Goal: Task Accomplishment & Management: Manage account settings

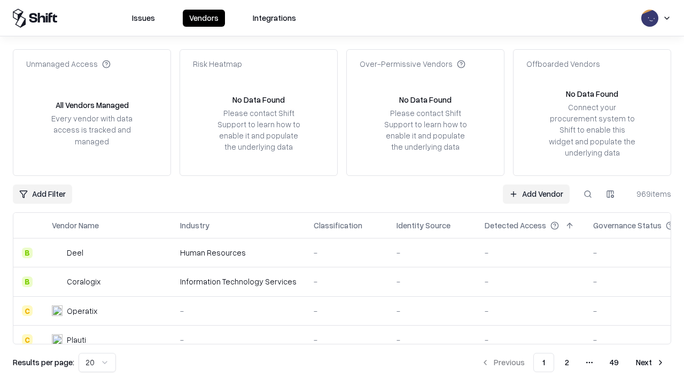
click at [536, 193] on link "Add Vendor" at bounding box center [536, 193] width 67 height 19
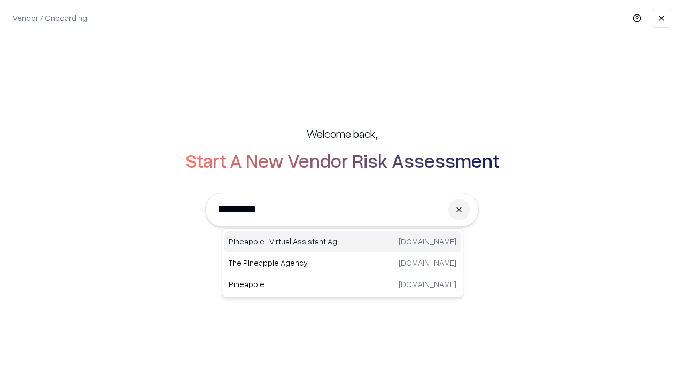
click at [343, 242] on div "Pineapple | Virtual Assistant Agency [DOMAIN_NAME]" at bounding box center [342, 241] width 236 height 21
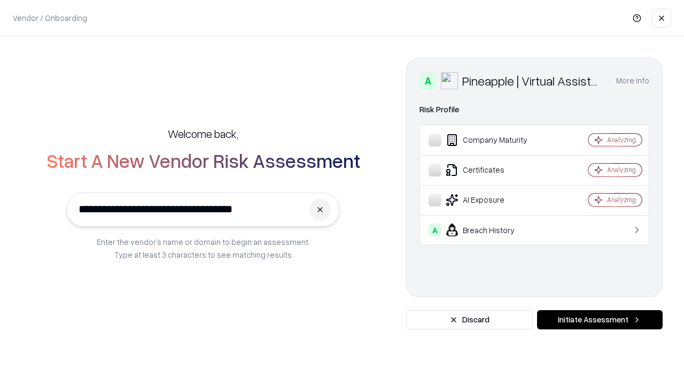
type input "**********"
click at [600, 320] on button "Initiate Assessment" at bounding box center [600, 319] width 126 height 19
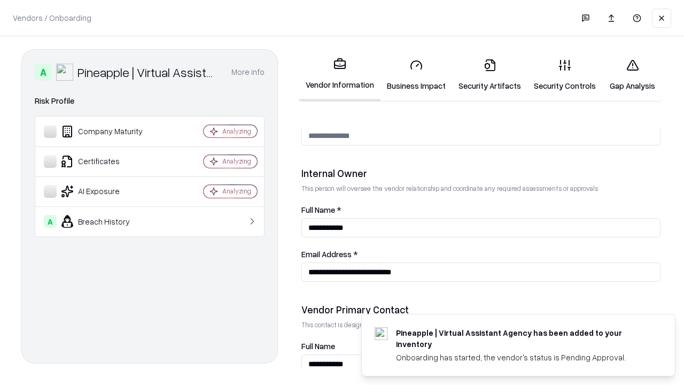
scroll to position [554, 0]
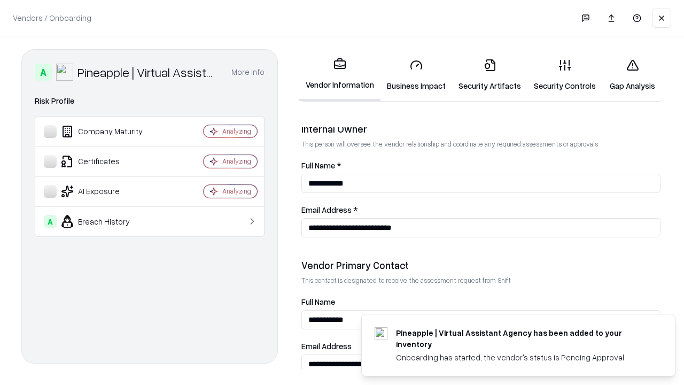
click at [416, 75] on link "Business Impact" at bounding box center [417, 75] width 72 height 50
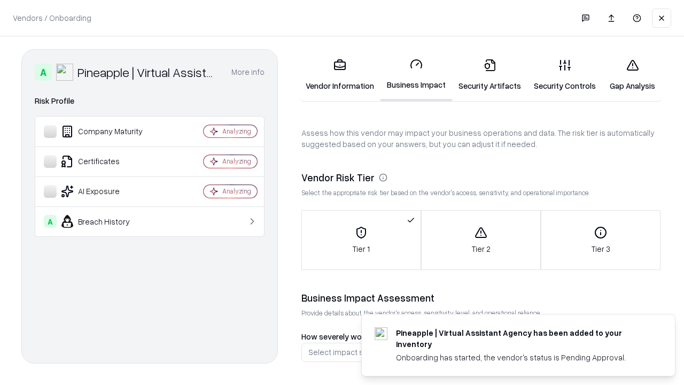
click at [490, 75] on link "Security Artifacts" at bounding box center [489, 75] width 75 height 50
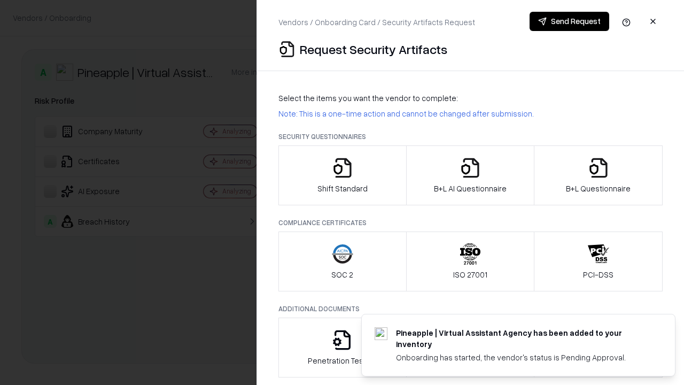
click at [342, 175] on icon "button" at bounding box center [342, 167] width 21 height 21
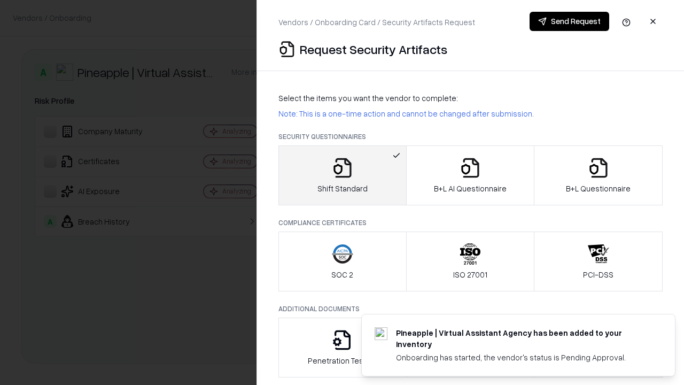
click at [569, 21] on button "Send Request" at bounding box center [570, 21] width 80 height 19
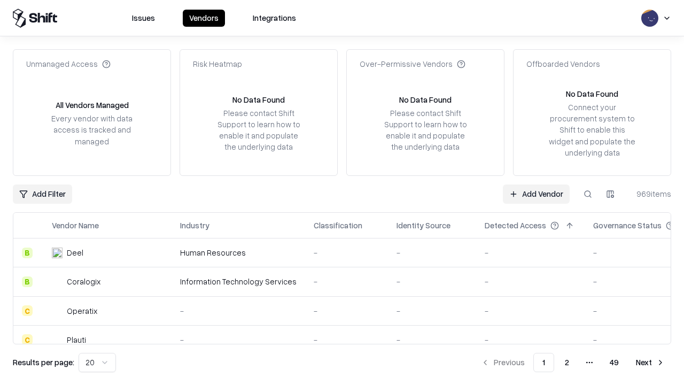
click at [588, 193] on button at bounding box center [587, 193] width 19 height 19
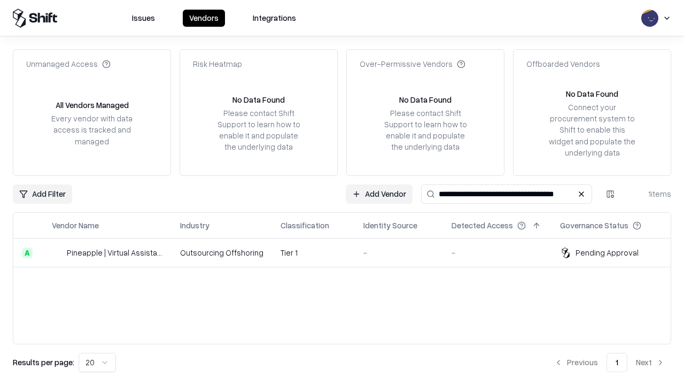
type input "**********"
click at [349, 252] on td "Tier 1" at bounding box center [313, 252] width 83 height 29
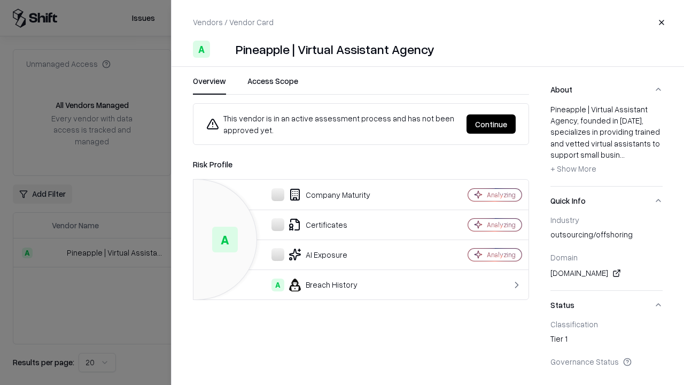
click at [491, 124] on button "Continue" at bounding box center [491, 123] width 49 height 19
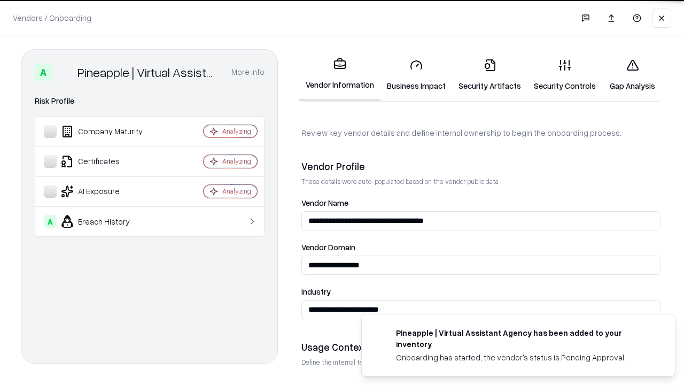
click at [490, 75] on link "Security Artifacts" at bounding box center [489, 75] width 75 height 50
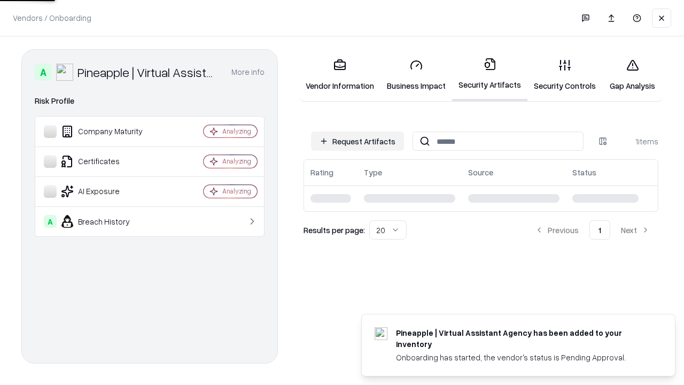
click at [565, 75] on link "Security Controls" at bounding box center [565, 75] width 75 height 50
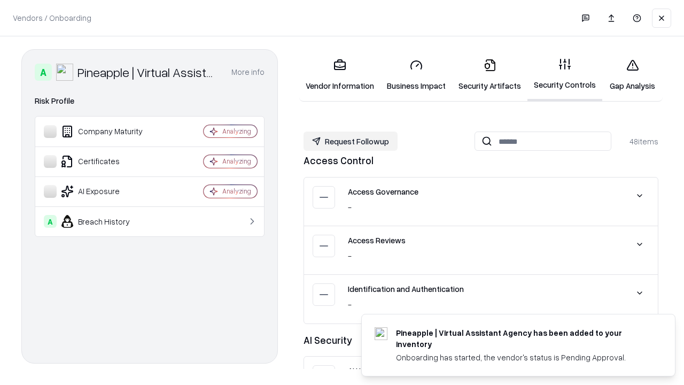
click at [351, 141] on button "Request Followup" at bounding box center [351, 140] width 94 height 19
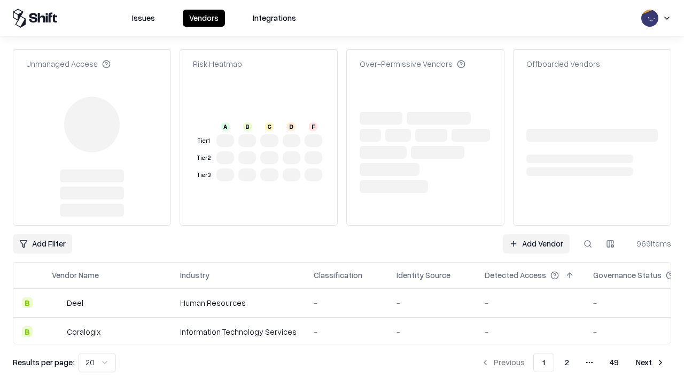
click at [536, 234] on link "Add Vendor" at bounding box center [536, 243] width 67 height 19
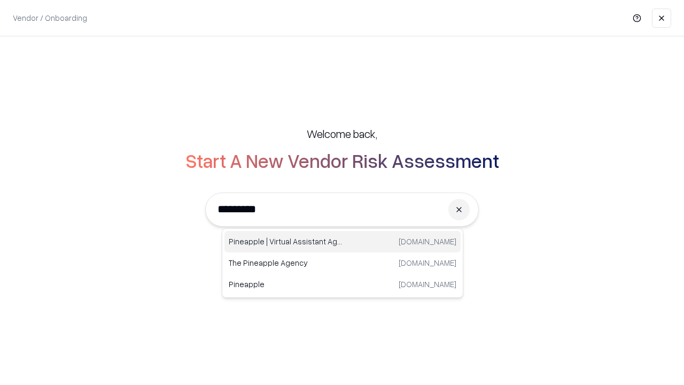
click at [343, 242] on div "Pineapple | Virtual Assistant Agency [DOMAIN_NAME]" at bounding box center [342, 241] width 236 height 21
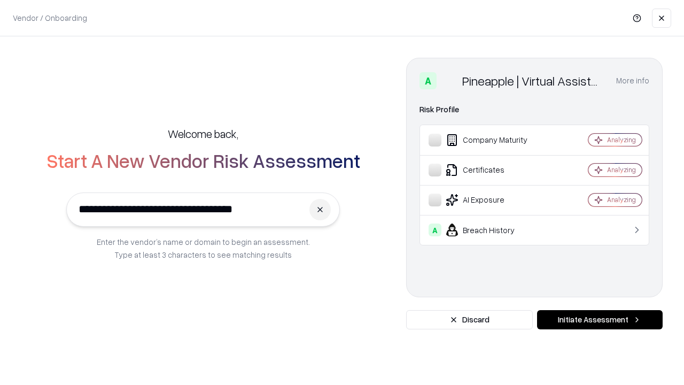
type input "**********"
click at [600, 320] on button "Initiate Assessment" at bounding box center [600, 319] width 126 height 19
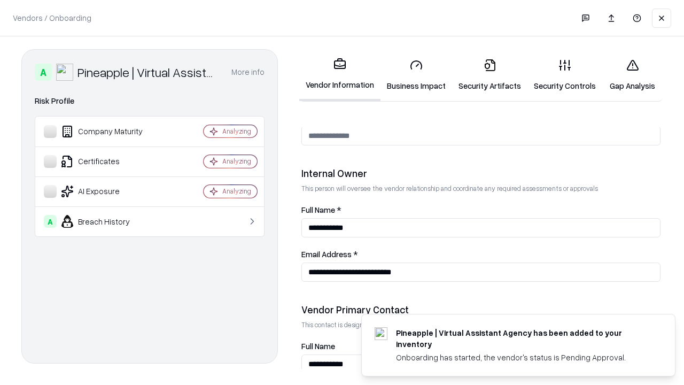
scroll to position [554, 0]
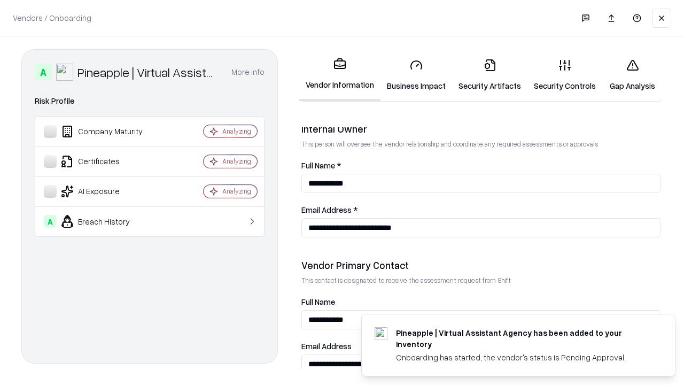
click at [632, 75] on link "Gap Analysis" at bounding box center [632, 75] width 60 height 50
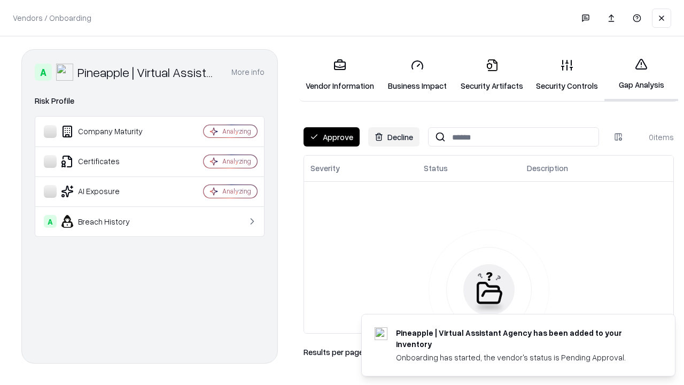
click at [331, 137] on button "Approve" at bounding box center [332, 136] width 56 height 19
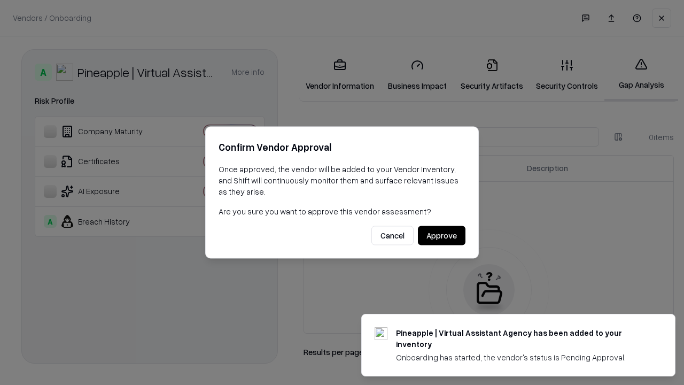
click at [442, 235] on button "Approve" at bounding box center [442, 235] width 48 height 19
